Goal: Task Accomplishment & Management: Use online tool/utility

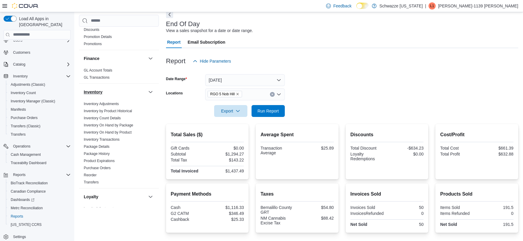
scroll to position [132, 0]
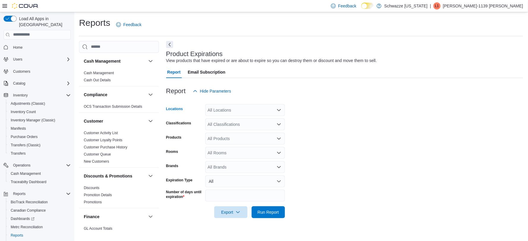
click at [224, 111] on div "All Locations" at bounding box center [245, 110] width 80 height 12
type input "****"
click at [240, 120] on span "RGO11 Yale" at bounding box center [232, 120] width 23 height 6
click at [325, 171] on form "Locations RGO11 Yale Classifications All Classifications Products All Products …" at bounding box center [344, 157] width 357 height 121
click at [273, 211] on span "Run Report" at bounding box center [267, 212] width 21 height 6
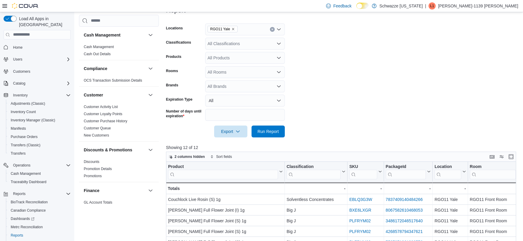
scroll to position [66, 0]
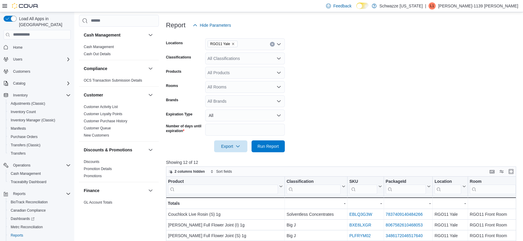
click at [239, 108] on form "Locations RGO11 Yale Classifications All Classifications Products All Products …" at bounding box center [343, 91] width 354 height 121
click at [238, 112] on button "All" at bounding box center [245, 116] width 80 height 12
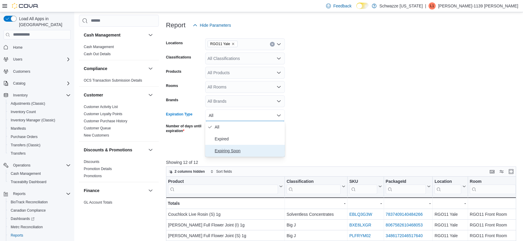
click at [232, 152] on span "Expiring Soon" at bounding box center [249, 150] width 68 height 7
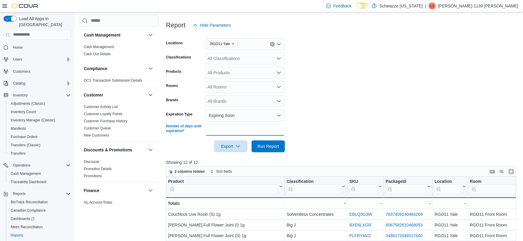
drag, startPoint x: 223, startPoint y: 132, endPoint x: 183, endPoint y: 130, distance: 39.5
click at [187, 132] on div "Number of days until expiration **" at bounding box center [225, 130] width 119 height 12
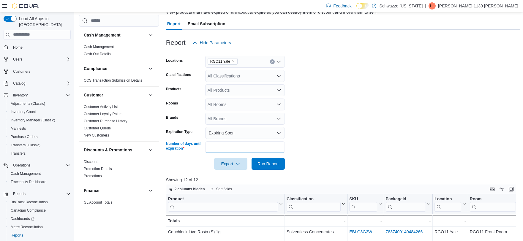
scroll to position [33, 0]
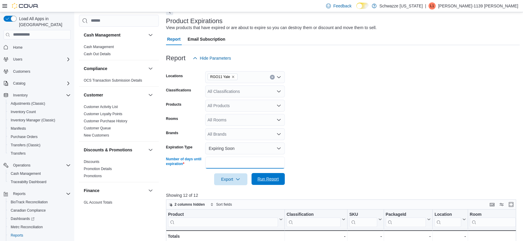
type input "*"
click at [256, 177] on span "Run Report" at bounding box center [268, 179] width 26 height 12
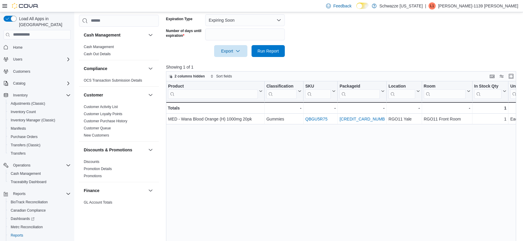
scroll to position [189, 0]
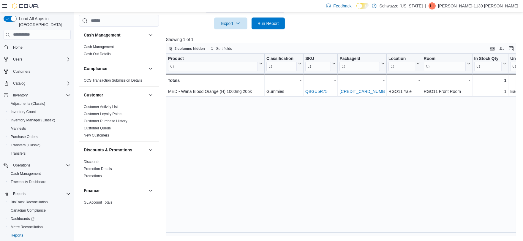
drag, startPoint x: 219, startPoint y: 230, endPoint x: 220, endPoint y: 233, distance: 4.0
click at [219, 230] on div "Product Click to view column header actions Classification Click to view column…" at bounding box center [343, 145] width 354 height 183
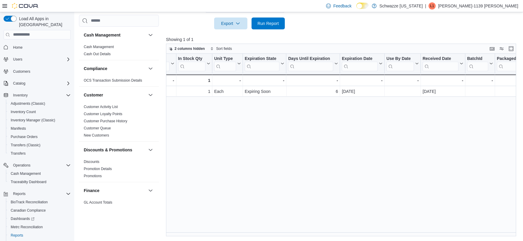
scroll to position [0, 295]
click at [243, 232] on div "Product Click to view column header actions Classification Click to view column…" at bounding box center [343, 145] width 354 height 183
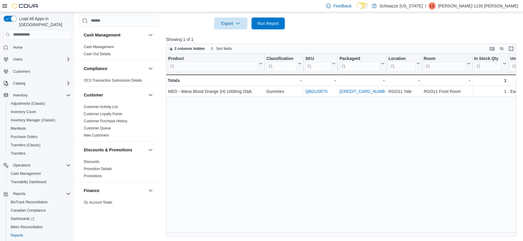
drag, startPoint x: 222, startPoint y: 190, endPoint x: 200, endPoint y: 101, distance: 91.9
click at [197, 103] on div "Product Click to view column header actions Classification Click to view column…" at bounding box center [343, 145] width 354 height 183
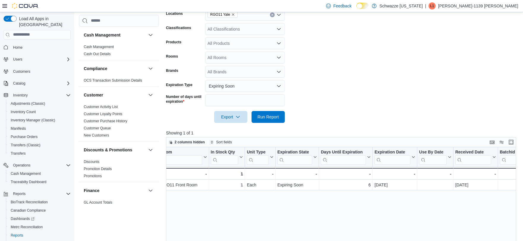
scroll to position [24, 0]
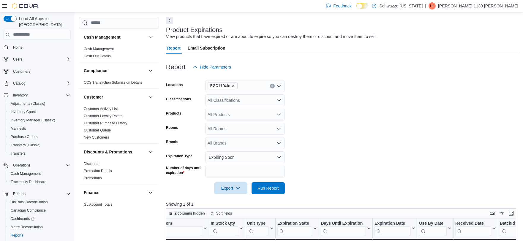
click at [231, 86] on icon "Remove RGO11 Yale from selection in this group" at bounding box center [233, 86] width 4 height 4
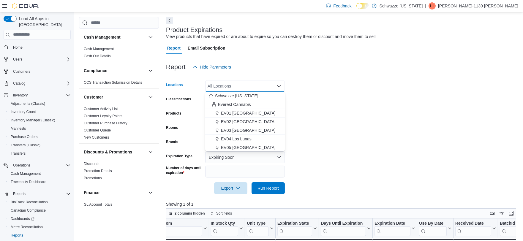
click at [231, 86] on div "All Locations Combo box. Selected. Combo box input. All Locations. Type some te…" at bounding box center [245, 86] width 80 height 12
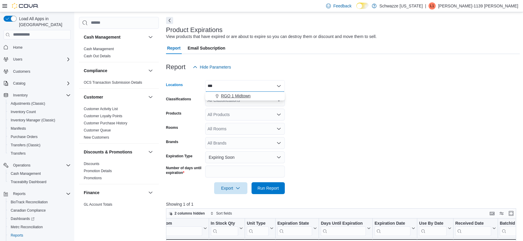
type input "***"
click at [229, 97] on span "RGO 1 Midtown" at bounding box center [236, 96] width 30 height 6
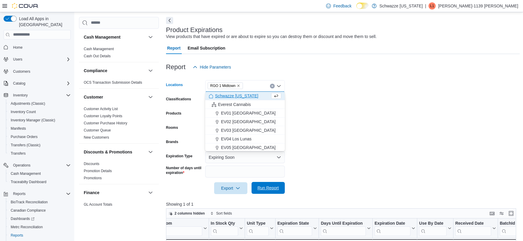
click at [268, 188] on span "Run Report" at bounding box center [267, 188] width 21 height 6
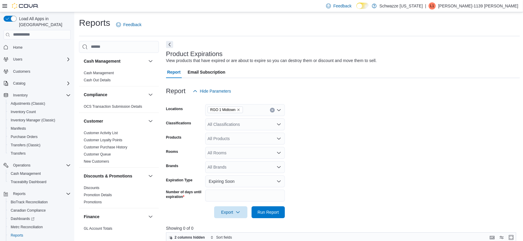
click at [238, 110] on span "RGO 1 Midtown" at bounding box center [225, 110] width 35 height 7
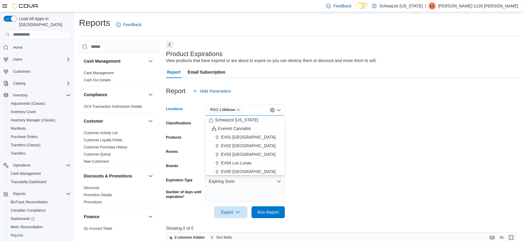
click at [237, 110] on icon "Remove RGO 1 Midtown from selection in this group" at bounding box center [239, 110] width 4 height 4
click at [248, 110] on div "All Locations" at bounding box center [245, 110] width 80 height 12
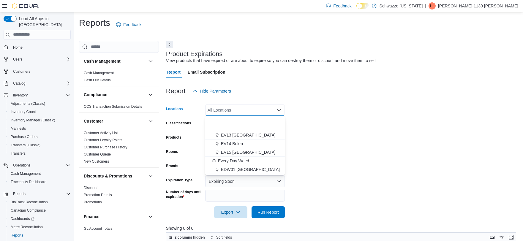
scroll to position [165, 0]
click at [260, 145] on div "RGO 4 Cottonwood" at bounding box center [245, 145] width 72 height 6
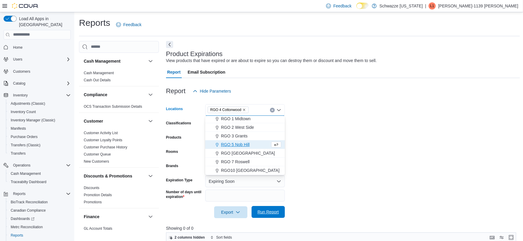
click at [273, 209] on span "Run Report" at bounding box center [268, 212] width 26 height 12
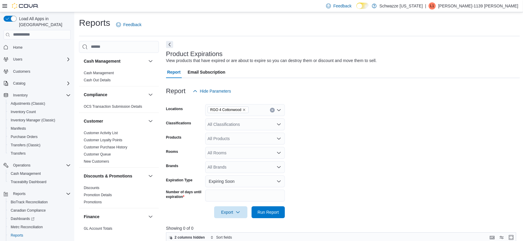
click at [277, 106] on div "RGO 4 Cottonwood" at bounding box center [245, 110] width 80 height 12
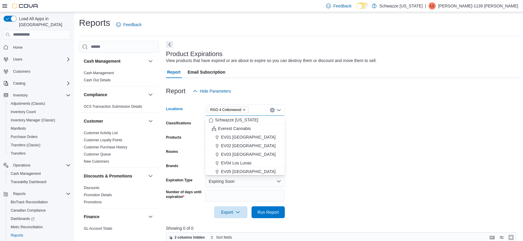
click at [272, 108] on button "Clear input" at bounding box center [272, 110] width 5 height 5
drag, startPoint x: 257, startPoint y: 122, endPoint x: 307, endPoint y: 117, distance: 50.7
click at [307, 117] on body "Feedback Dark Mode Schwazze [US_STATE] | L1 [PERSON_NAME]-1139 [PERSON_NAME] Lo…" at bounding box center [261, 215] width 523 height 430
click at [254, 122] on span "Schwazze [US_STATE]" at bounding box center [236, 120] width 43 height 6
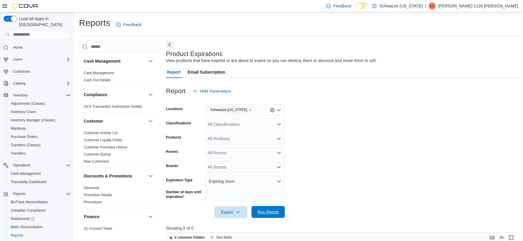
click at [263, 207] on span "Run Report" at bounding box center [268, 212] width 26 height 12
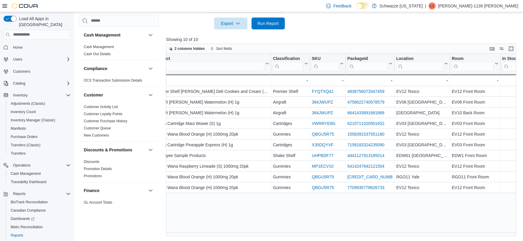
scroll to position [0, 126]
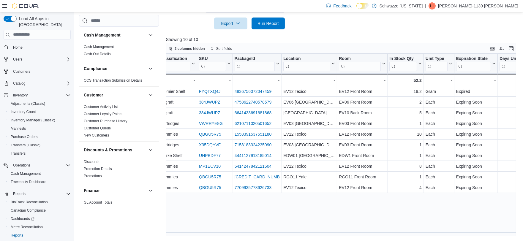
drag, startPoint x: 285, startPoint y: 237, endPoint x: 282, endPoint y: 236, distance: 3.2
click at [282, 236] on div "Reports Feedback Cash Management Cash Management Cash Out Details Compliance OC…" at bounding box center [299, 32] width 450 height 418
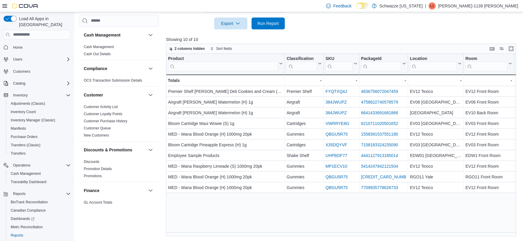
scroll to position [0, 315]
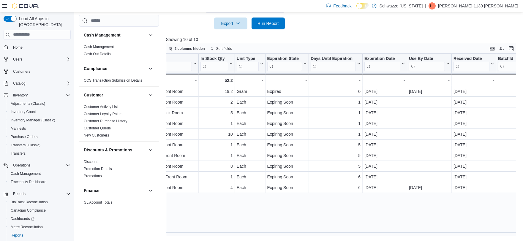
drag, startPoint x: 284, startPoint y: 234, endPoint x: 293, endPoint y: 207, distance: 27.8
click at [293, 207] on div "Product Click to view column header actions Classification Click to view column…" at bounding box center [343, 145] width 354 height 183
drag, startPoint x: 298, startPoint y: 238, endPoint x: 279, endPoint y: 232, distance: 19.3
click at [279, 232] on div "Reports Feedback Cash Management Cash Management Cash Out Details Compliance OC…" at bounding box center [299, 32] width 450 height 418
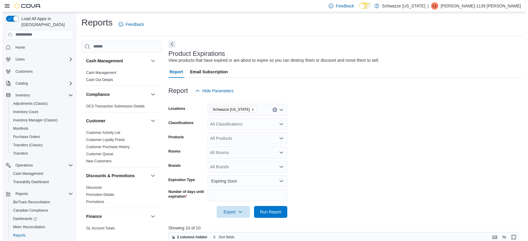
scroll to position [0, 0]
click at [111, 140] on link "Customer Loyalty Points" at bounding box center [103, 140] width 39 height 4
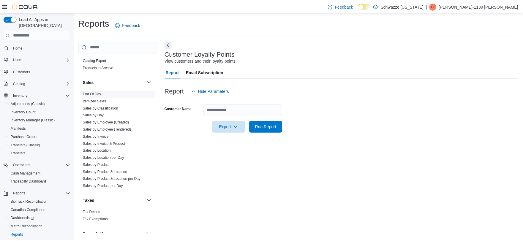
scroll to position [396, 0]
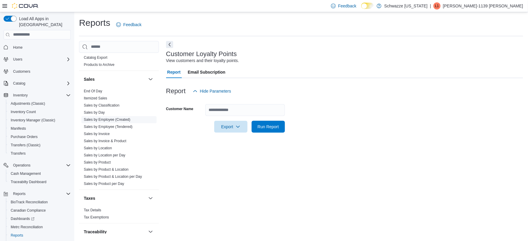
click at [116, 118] on link "Sales by Employee (Created)" at bounding box center [107, 120] width 47 height 4
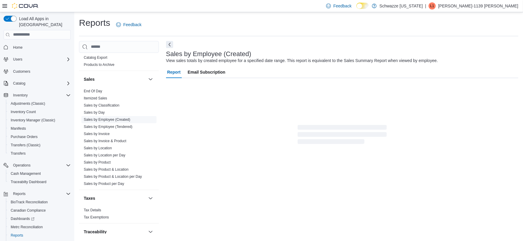
scroll to position [3, 0]
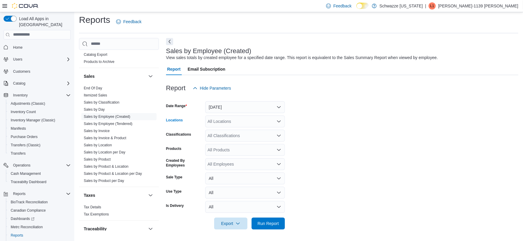
click at [276, 122] on icon "Open list of options" at bounding box center [278, 121] width 5 height 5
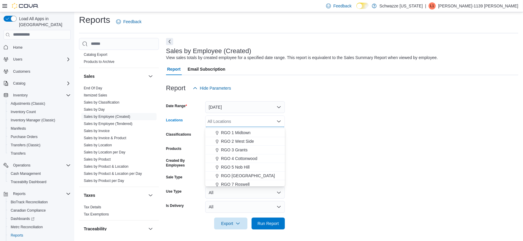
scroll to position [165, 0]
click at [242, 165] on span "RGO 5 Nob Hill" at bounding box center [235, 165] width 29 height 6
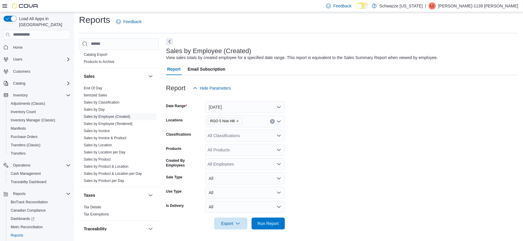
drag, startPoint x: 317, startPoint y: 165, endPoint x: 287, endPoint y: 192, distance: 39.6
click at [317, 166] on form "Date Range [DATE] Locations RGO 5 Nob Hill Classifications All Classifications …" at bounding box center [342, 161] width 352 height 135
click at [275, 226] on span "Run Report" at bounding box center [267, 223] width 21 height 6
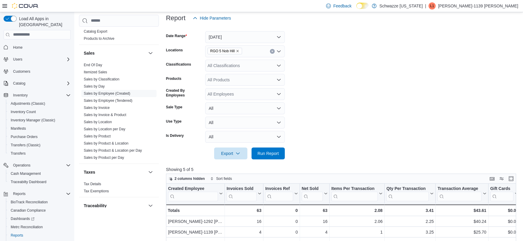
scroll to position [69, 0]
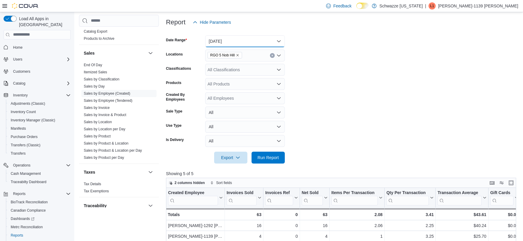
click at [271, 41] on button "[DATE]" at bounding box center [245, 41] width 80 height 12
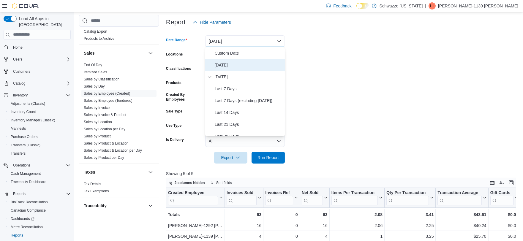
click at [241, 66] on span "[DATE]" at bounding box center [249, 64] width 68 height 7
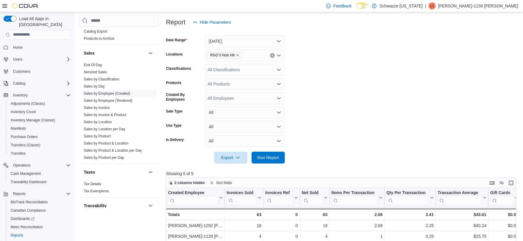
click at [338, 76] on form "Date Range [DATE] Locations RGO 5 Nob Hill Classifications All Classifications …" at bounding box center [343, 95] width 354 height 135
click at [271, 157] on span "Run Report" at bounding box center [267, 157] width 21 height 6
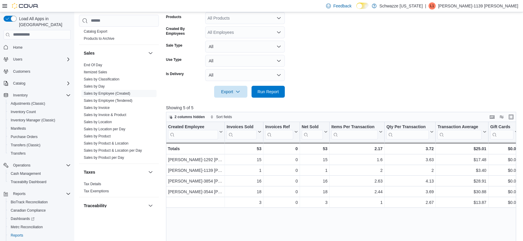
click at [354, 96] on form "Date Range [DATE] Locations RGO 5 Nob Hill Classifications All Classifications …" at bounding box center [343, 29] width 354 height 135
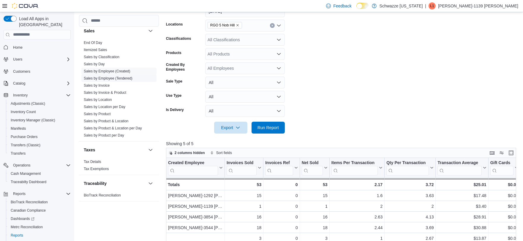
scroll to position [319, 0]
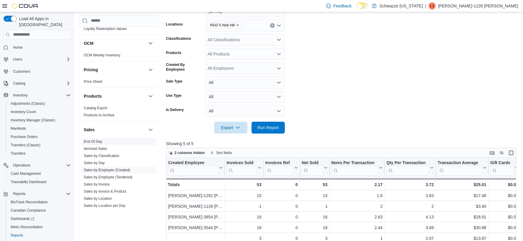
click at [97, 139] on span "End Of Day" at bounding box center [93, 141] width 18 height 5
click at [97, 140] on link "End Of Day" at bounding box center [93, 142] width 18 height 4
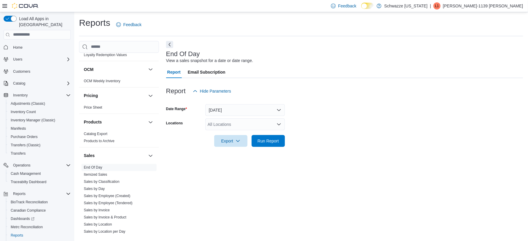
click at [269, 125] on div "All Locations" at bounding box center [245, 124] width 80 height 12
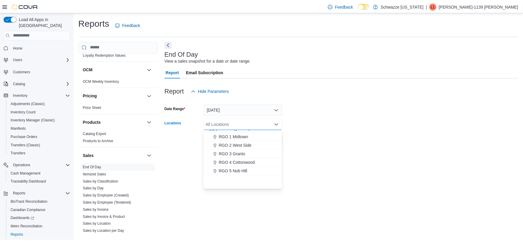
scroll to position [165, 0]
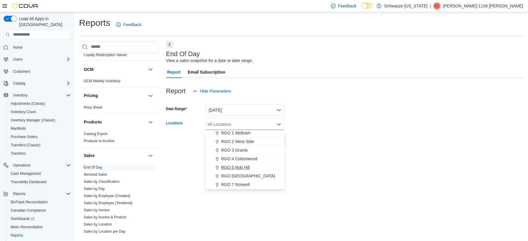
click at [242, 165] on span "RGO 5 Nob Hill" at bounding box center [235, 167] width 29 height 6
click at [332, 159] on div "End Of Day View a sales snapshot for a date or date range. Report Email Subscri…" at bounding box center [344, 137] width 357 height 193
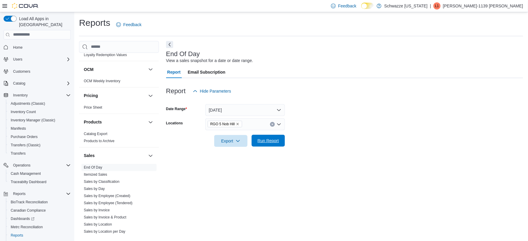
click at [266, 144] on span "Run Report" at bounding box center [268, 141] width 26 height 12
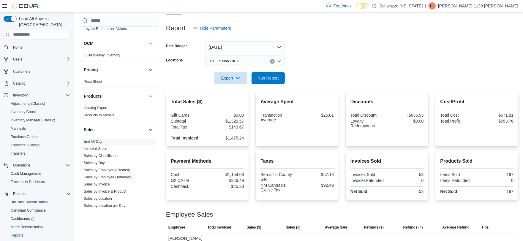
scroll to position [30, 0]
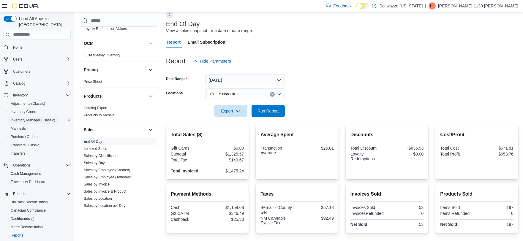
click at [37, 118] on span "Inventory Manager (Classic)" at bounding box center [33, 120] width 45 height 5
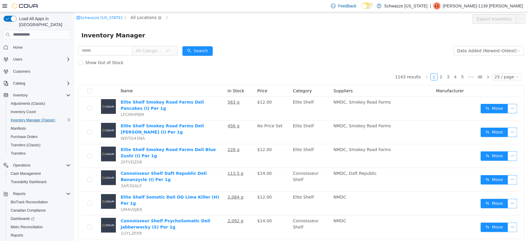
click at [145, 18] on span "All Locations" at bounding box center [143, 17] width 26 height 7
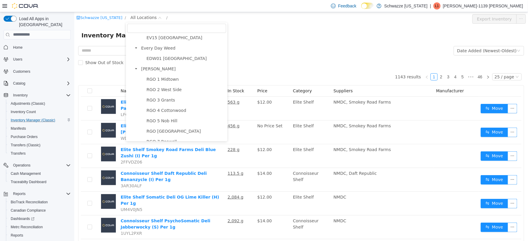
scroll to position [165, 0]
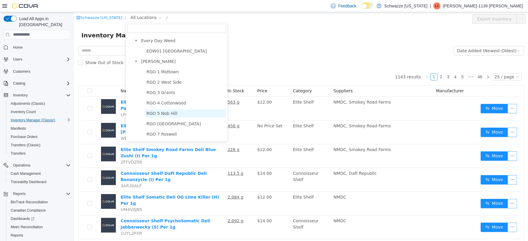
click at [164, 112] on span "RGO 5 Nob Hill" at bounding box center [161, 113] width 31 height 5
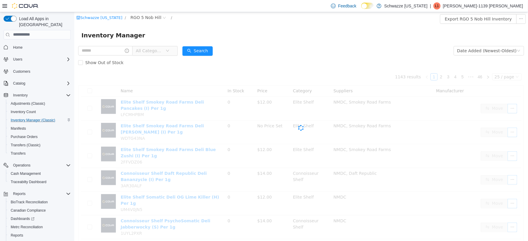
click at [220, 66] on div "Show Out of Stock" at bounding box center [301, 62] width 446 height 12
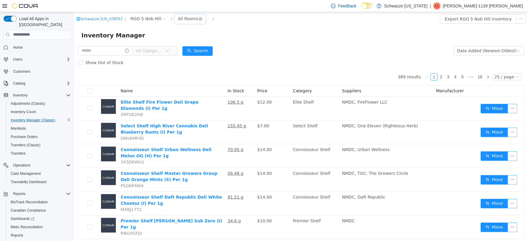
click at [179, 20] on div "All Rooms" at bounding box center [188, 18] width 20 height 9
click at [194, 50] on li "RGO 5 Back Room" at bounding box center [187, 50] width 36 height 10
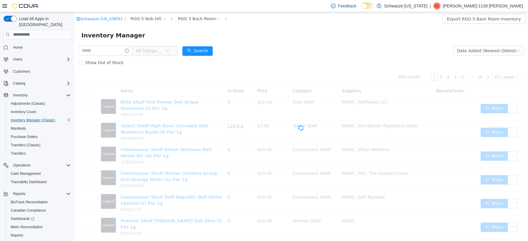
click at [239, 43] on div "Inventory Manager" at bounding box center [300, 35] width 453 height 19
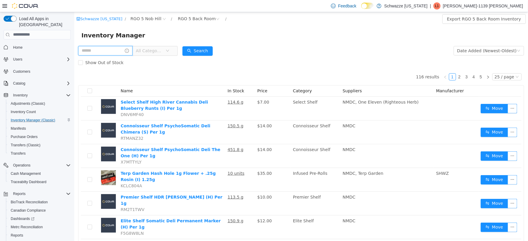
click at [112, 47] on input "text" at bounding box center [105, 51] width 54 height 10
type input "******"
click at [205, 50] on button "Search" at bounding box center [203, 51] width 30 height 10
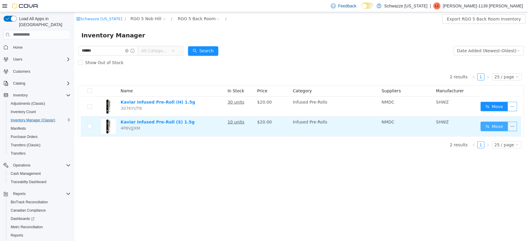
click at [492, 126] on button "Move" at bounding box center [493, 126] width 27 height 10
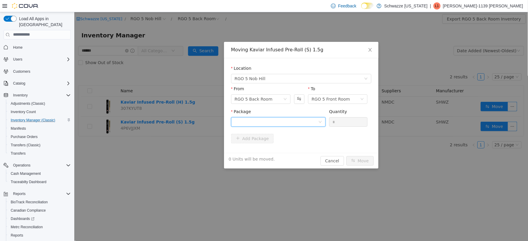
click at [319, 121] on icon "icon: down" at bounding box center [319, 122] width 3 height 2
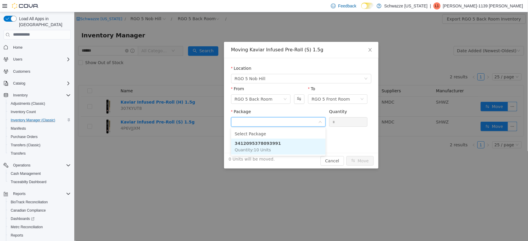
click at [268, 144] on strong "3412095378093991" at bounding box center [257, 143] width 46 height 5
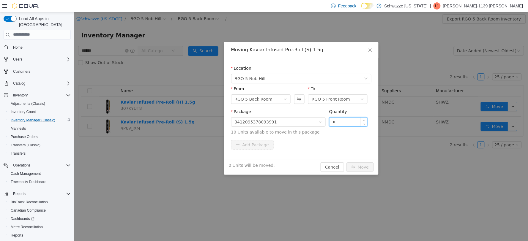
click at [348, 118] on input "*" at bounding box center [348, 121] width 38 height 9
type input "**"
click at [364, 167] on button "Move" at bounding box center [359, 167] width 27 height 10
